Goal: Transaction & Acquisition: Purchase product/service

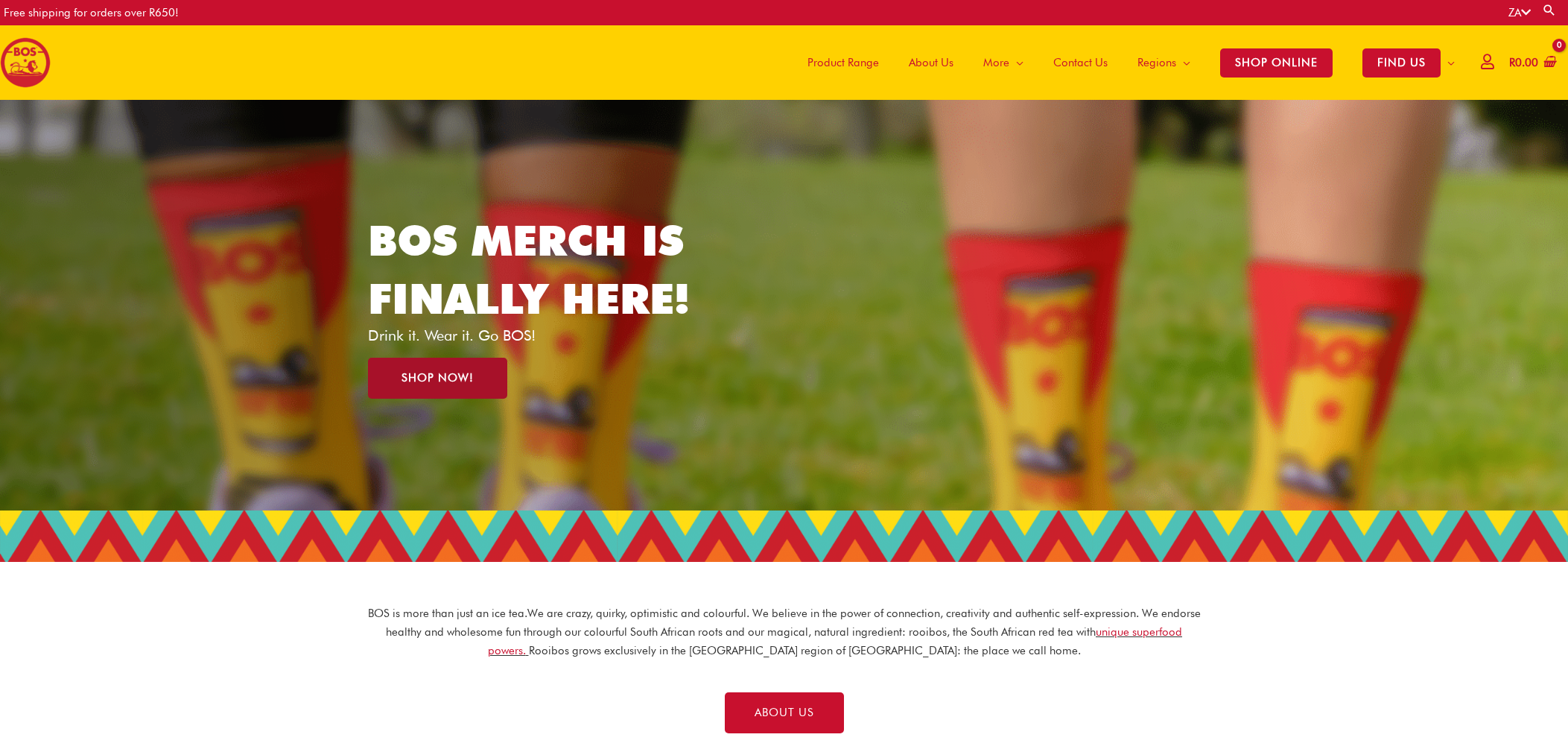
scroll to position [56, 0]
click at [458, 375] on span "SHOP NOW!" at bounding box center [438, 378] width 72 height 11
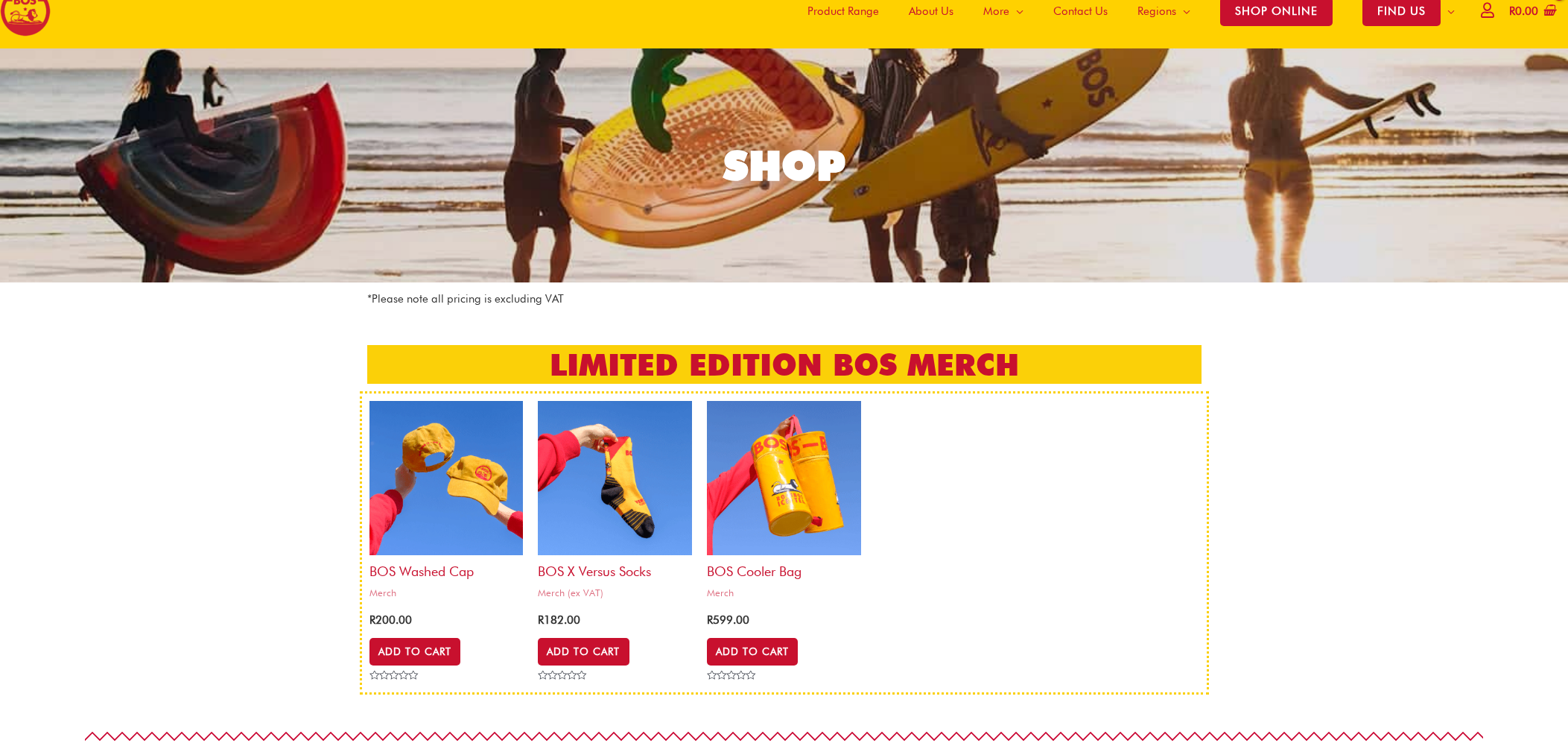
scroll to position [50, 0]
